Goal: Task Accomplishment & Management: Manage account settings

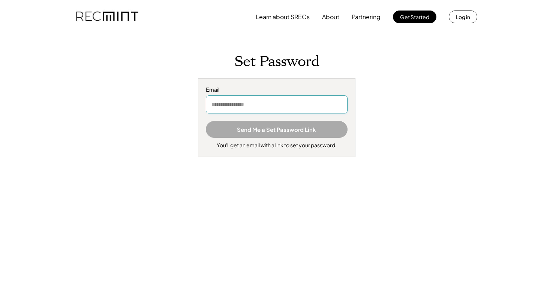
click at [281, 99] on input "email" at bounding box center [277, 104] width 142 height 18
type input "**********"
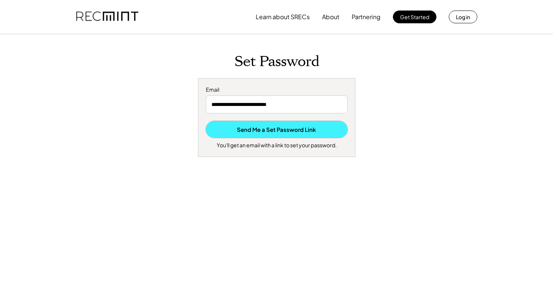
click at [280, 128] on button "Send Me a Set Password Link" at bounding box center [277, 129] width 142 height 17
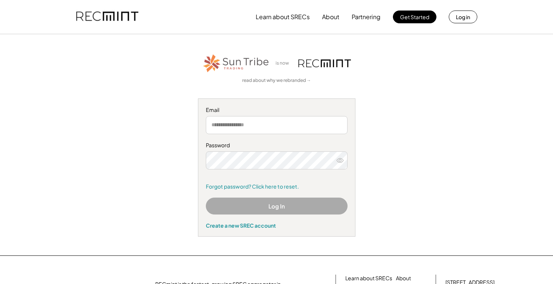
click at [269, 128] on input "email" at bounding box center [277, 125] width 142 height 18
type input "**********"
click at [511, 45] on div "**********" at bounding box center [277, 144] width 480 height 221
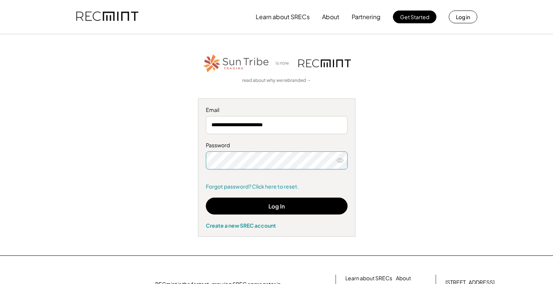
click at [341, 161] on icon at bounding box center [341, 160] width 8 height 8
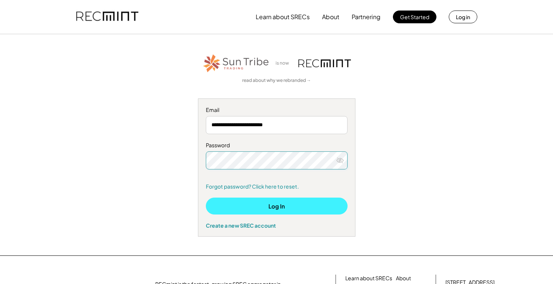
click at [272, 203] on button "Log In" at bounding box center [277, 205] width 142 height 17
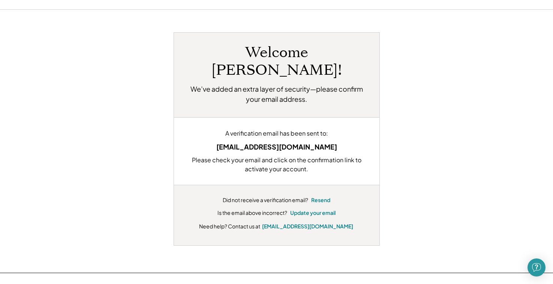
scroll to position [38, 0]
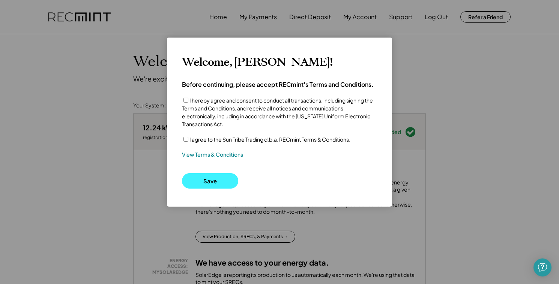
click at [202, 185] on button "Save" at bounding box center [210, 180] width 56 height 15
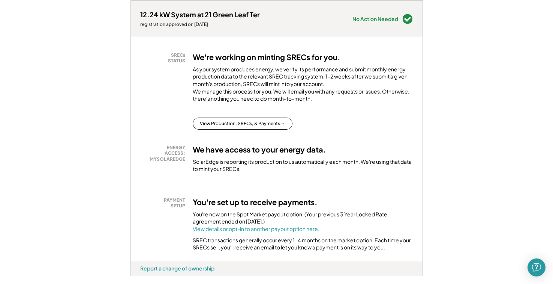
scroll to position [111, 0]
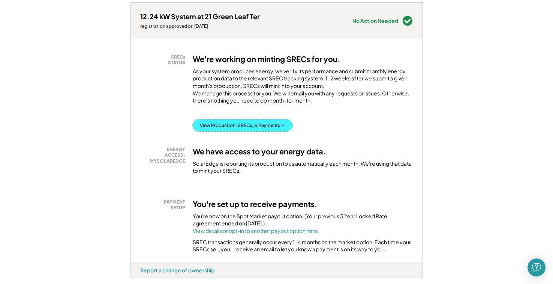
click at [259, 131] on button "View Production, SRECs, & Payments →" at bounding box center [243, 125] width 100 height 12
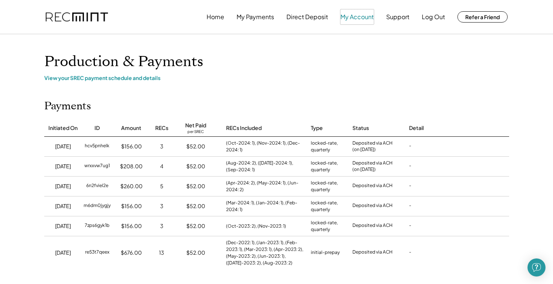
click at [355, 16] on button "My Account" at bounding box center [357, 16] width 33 height 15
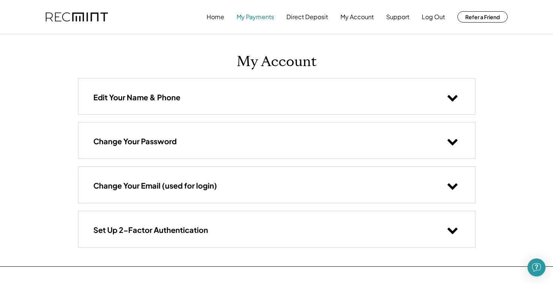
click at [256, 19] on button "My Payments" at bounding box center [256, 16] width 38 height 15
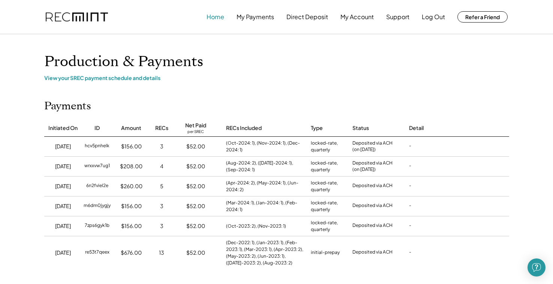
click at [218, 16] on button "Home" at bounding box center [216, 16] width 18 height 15
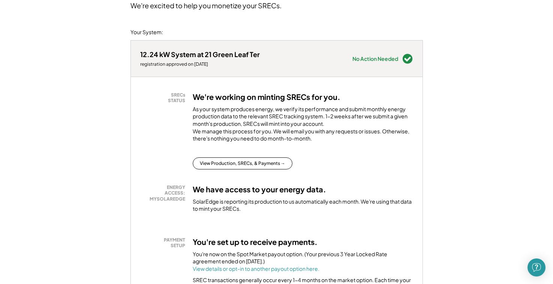
scroll to position [75, 0]
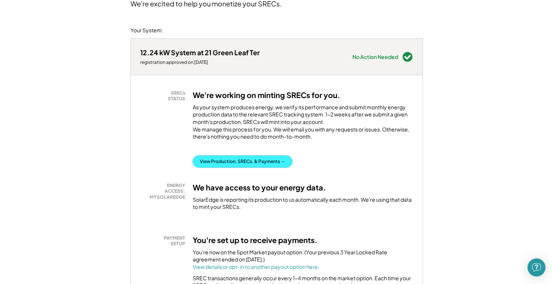
click at [272, 167] on button "View Production, SRECs, & Payments →" at bounding box center [243, 161] width 100 height 12
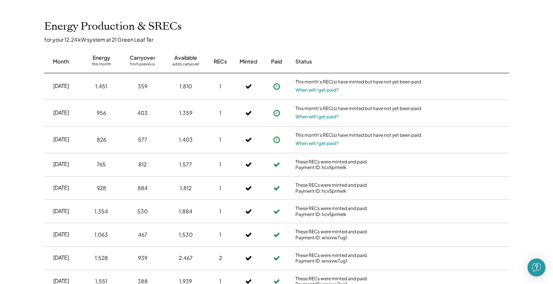
scroll to position [263, 0]
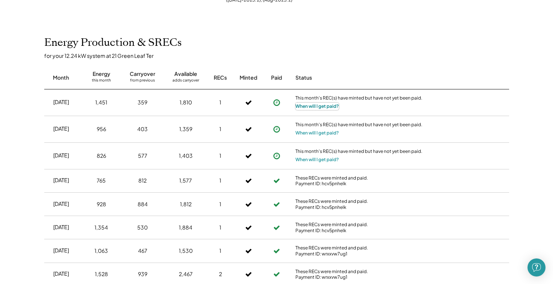
click at [323, 107] on button "When will I get paid?" at bounding box center [318, 106] width 44 height 8
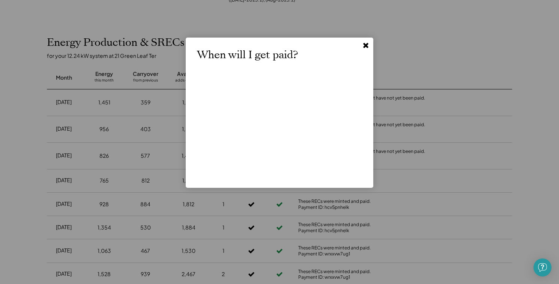
click at [364, 44] on use at bounding box center [365, 45] width 5 height 5
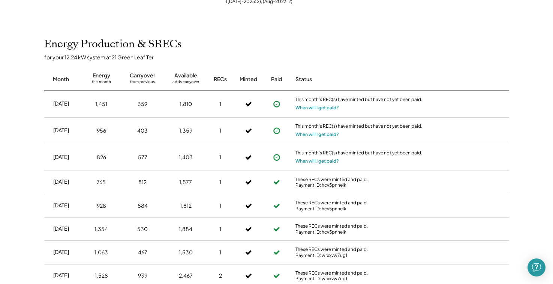
scroll to position [225, 0]
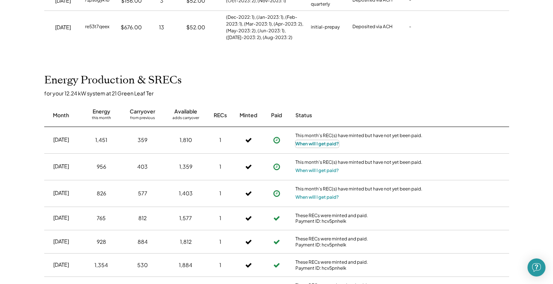
click at [317, 143] on button "When will I get paid?" at bounding box center [318, 144] width 44 height 8
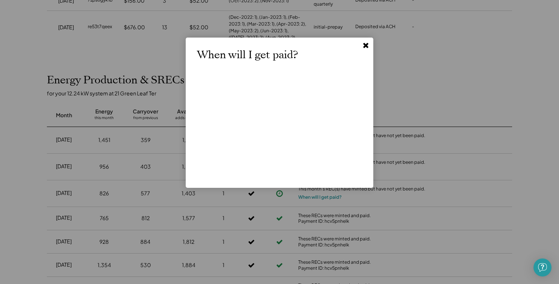
click at [366, 44] on use at bounding box center [365, 45] width 5 height 5
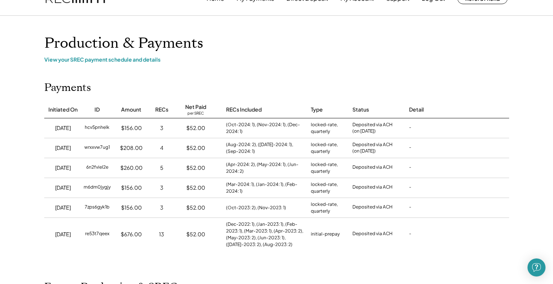
scroll to position [0, 0]
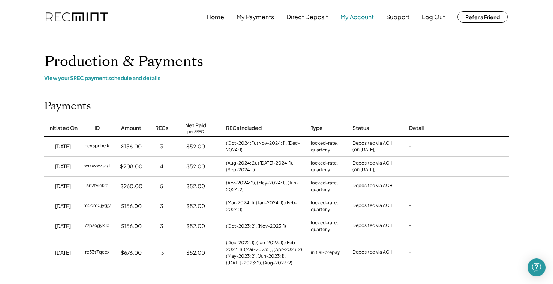
click at [371, 21] on button "My Account" at bounding box center [357, 16] width 33 height 15
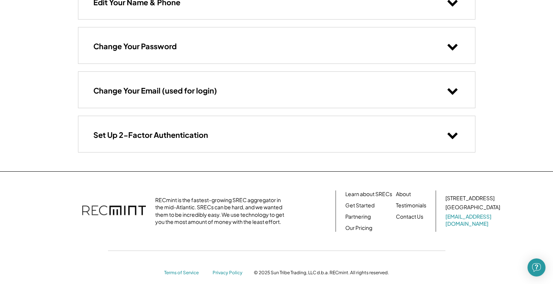
scroll to position [106, 0]
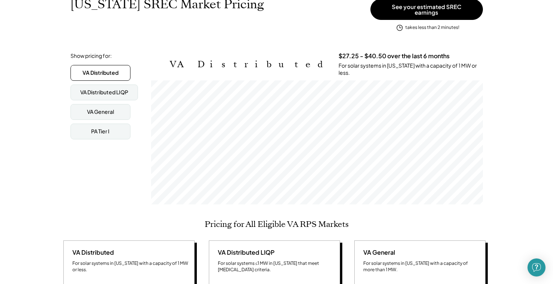
scroll to position [113, 0]
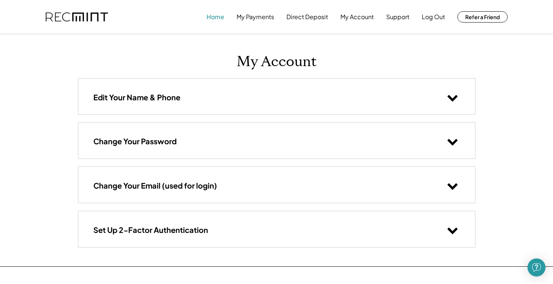
click at [217, 17] on button "Home" at bounding box center [216, 16] width 18 height 15
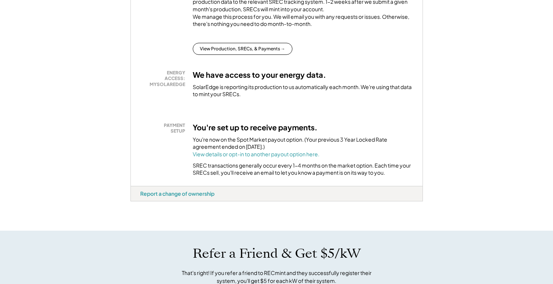
scroll to position [225, 0]
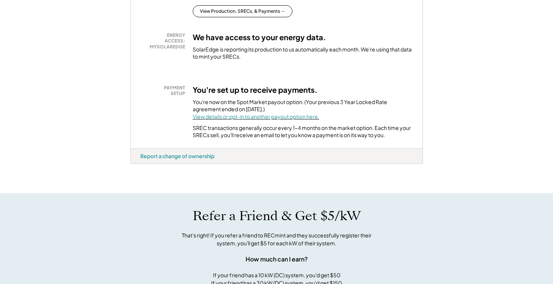
click at [254, 120] on font "View details or opt-in to another payout option here." at bounding box center [256, 116] width 127 height 7
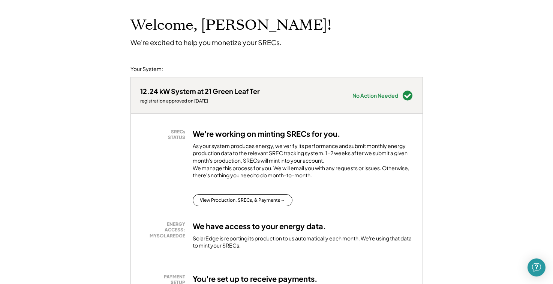
scroll to position [0, 0]
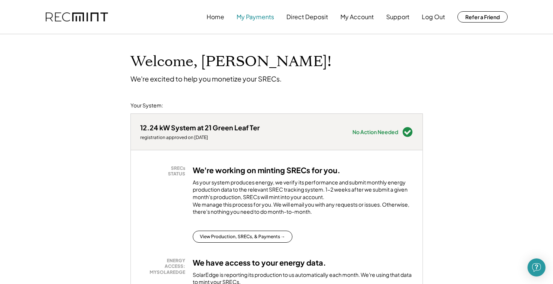
click at [258, 17] on button "My Payments" at bounding box center [256, 16] width 38 height 15
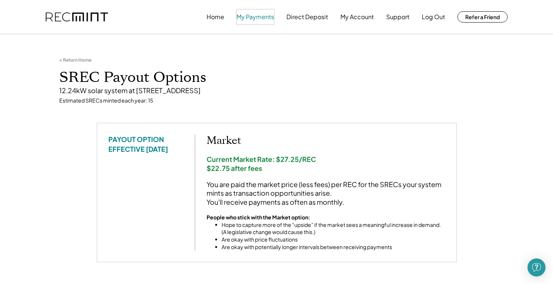
click at [264, 15] on button "My Payments" at bounding box center [256, 16] width 38 height 15
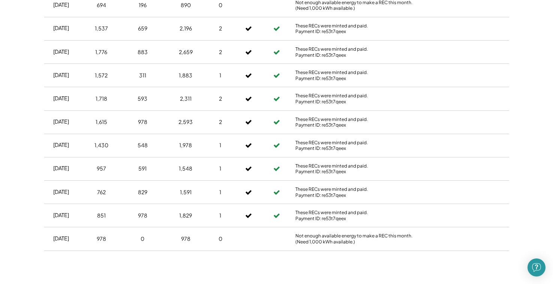
scroll to position [787, 0]
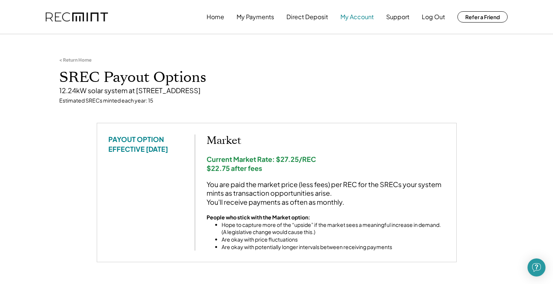
click at [363, 21] on button "My Account" at bounding box center [357, 16] width 33 height 15
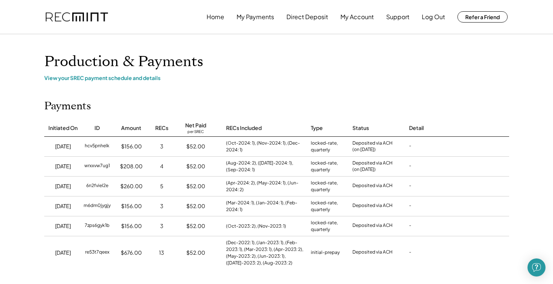
click at [107, 0] on div "Home My Payments Direct Deposit My Account Support Log Out Refer a Friend" at bounding box center [277, 17] width 480 height 34
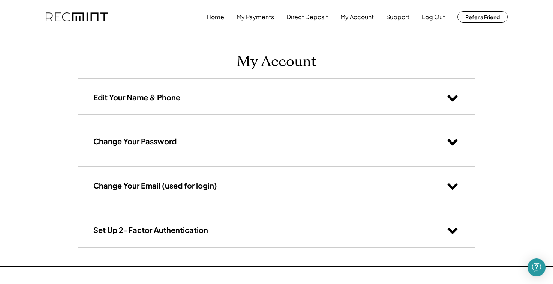
click at [80, 17] on img at bounding box center [77, 16] width 62 height 9
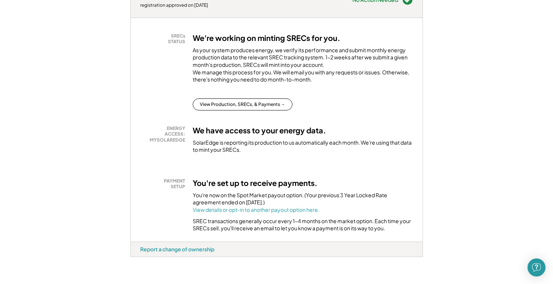
scroll to position [150, 0]
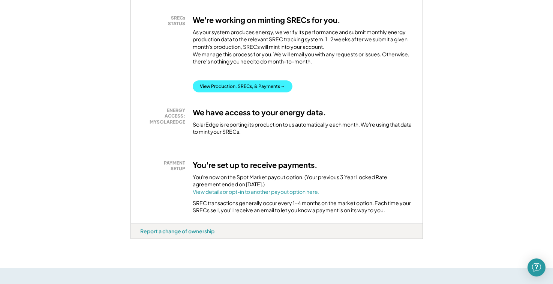
click at [233, 92] on button "View Production, SRECs, & Payments →" at bounding box center [243, 86] width 100 height 12
